Goal: Find specific page/section: Find specific page/section

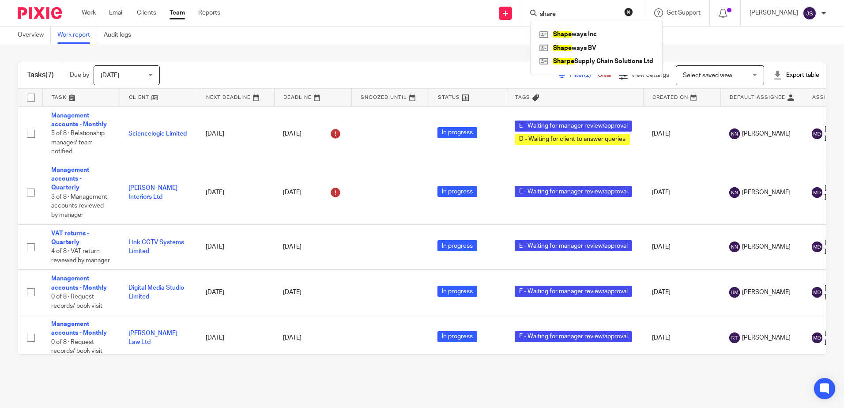
type input "share"
click at [633, 11] on button "reset" at bounding box center [628, 12] width 9 height 9
click at [445, 29] on div "Overview Work report Audit logs" at bounding box center [422, 35] width 844 height 18
click at [433, 386] on main "Overview Work report Audit logs Tasks (7) Due by [DATE] [DATE] [DATE] [DATE] Th…" at bounding box center [422, 204] width 844 height 408
click at [378, 58] on div "Tasks (7) Due by [DATE] [DATE] [DATE] [DATE] This week Next week This month Nex…" at bounding box center [422, 208] width 844 height 328
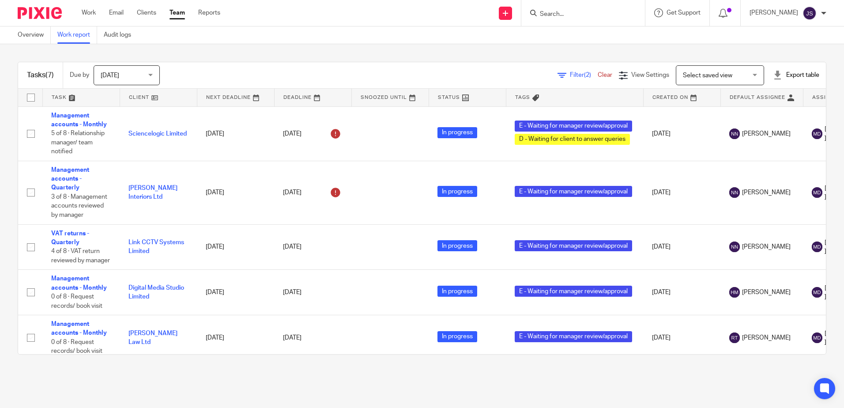
click at [436, 24] on div "Send new email Create task Add client Request signature Get Support Contact via…" at bounding box center [539, 13] width 610 height 26
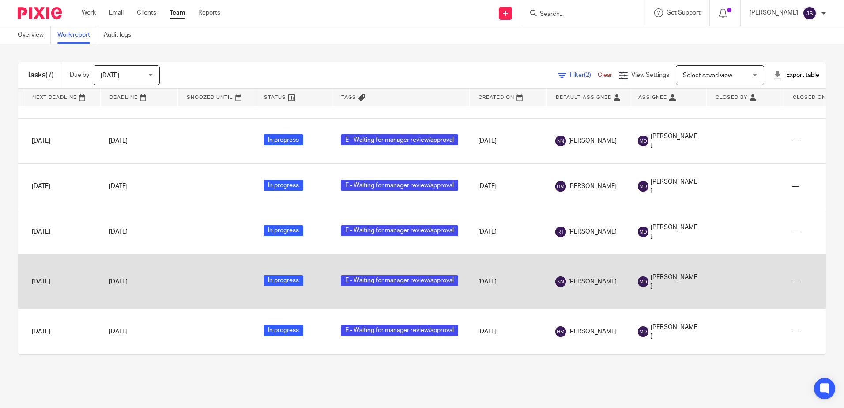
scroll to position [0, 174]
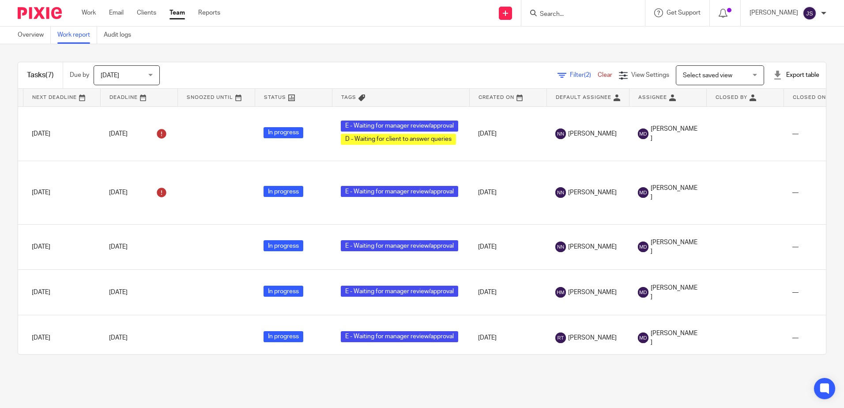
click at [397, 50] on div "Tasks (7) Due by [DATE] [DATE] [DATE] [DATE] This week Next week This month Nex…" at bounding box center [422, 208] width 844 height 328
click at [336, 73] on div "Filter (2) Clear View Settings View Settings (2) Filters Clear Save Manage save…" at bounding box center [500, 75] width 651 height 20
